Goal: Information Seeking & Learning: Compare options

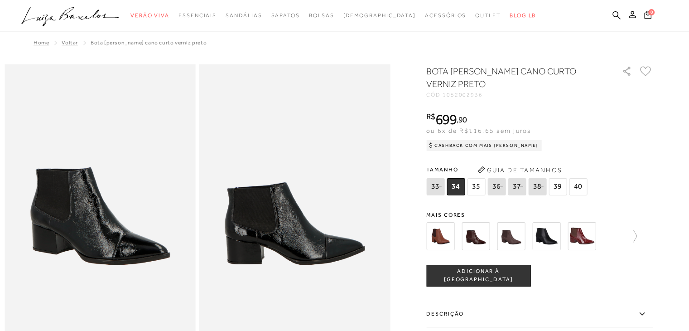
click at [563, 182] on span "39" at bounding box center [558, 186] width 18 height 17
click at [513, 232] on img at bounding box center [511, 236] width 28 height 28
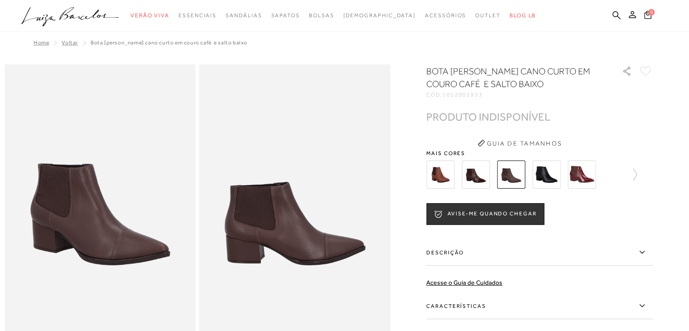
click at [594, 172] on img at bounding box center [582, 174] width 28 height 28
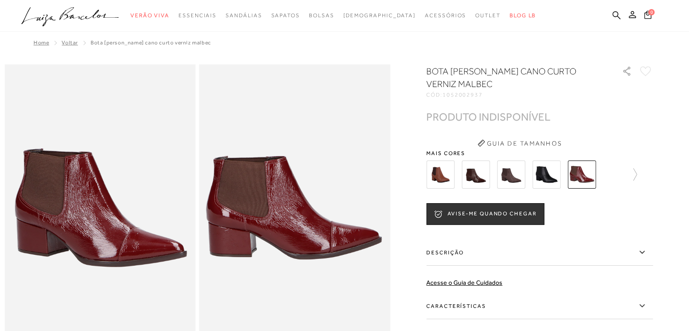
click at [441, 168] on img at bounding box center [440, 174] width 28 height 28
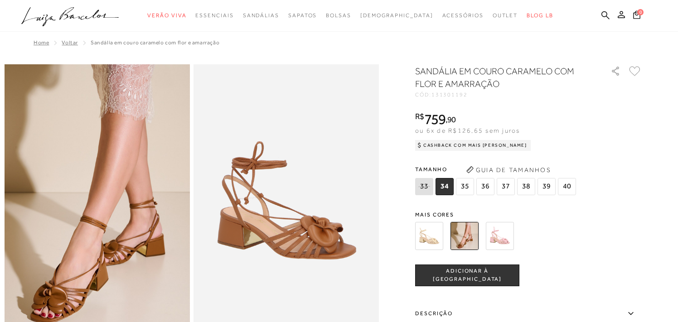
click at [509, 233] on img at bounding box center [500, 236] width 28 height 28
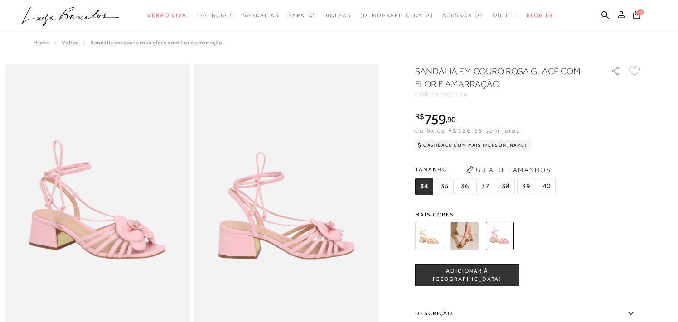
click at [422, 240] on img at bounding box center [429, 236] width 28 height 28
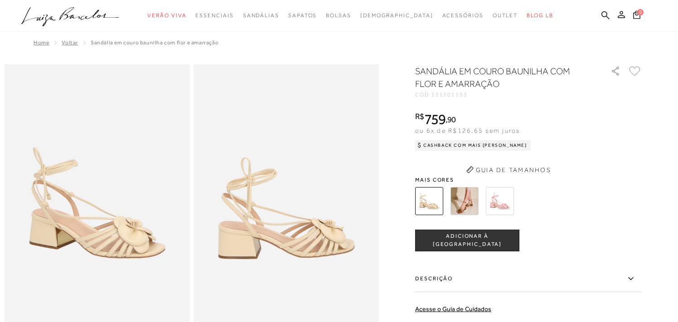
click at [422, 240] on div "SANDÁLIA EM COURO BAUNILHA COM FLOR E AMARRAÇÃO CÓD: 131301193 × É necessário s…" at bounding box center [528, 249] width 226 height 368
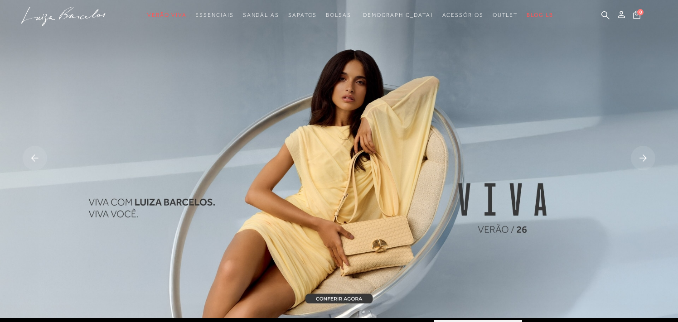
click at [332, 232] on img at bounding box center [339, 159] width 678 height 318
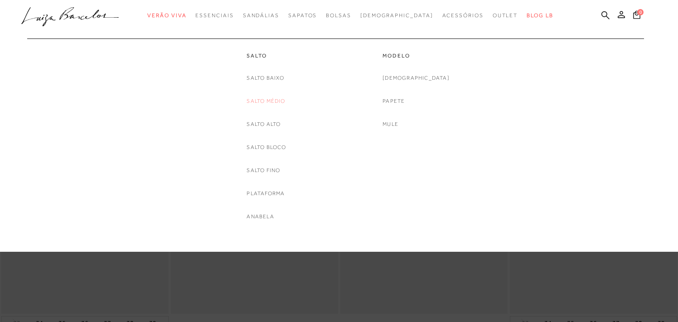
click at [272, 100] on link "Salto Médio" at bounding box center [265, 101] width 39 height 10
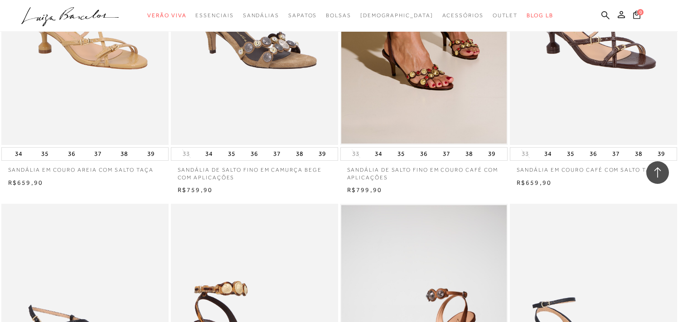
scroll to position [1689, 0]
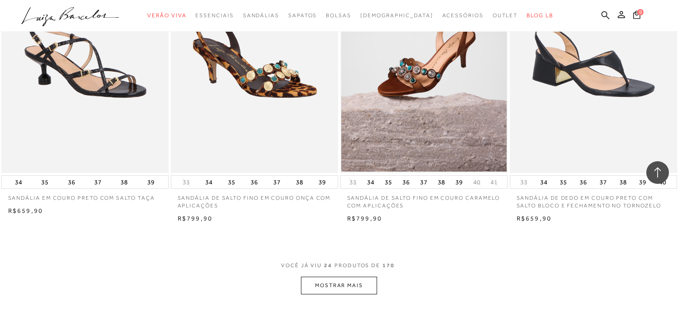
click at [355, 284] on button "MOSTRAR MAIS" at bounding box center [339, 286] width 76 height 18
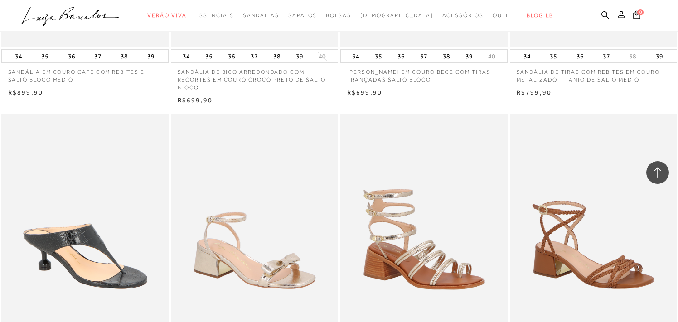
scroll to position [3660, 0]
